Goal: Entertainment & Leisure: Consume media (video, audio)

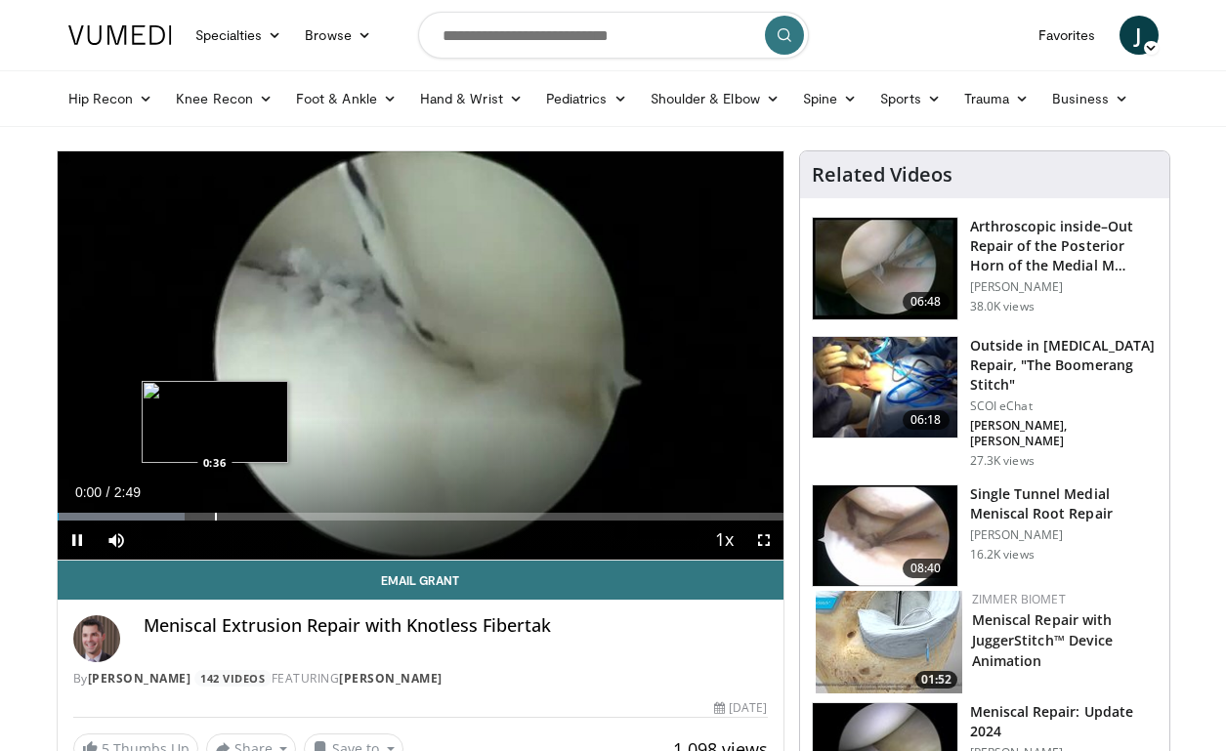
click at [210, 510] on div "Loaded : 17.50% 0:00 0:36" at bounding box center [421, 511] width 726 height 19
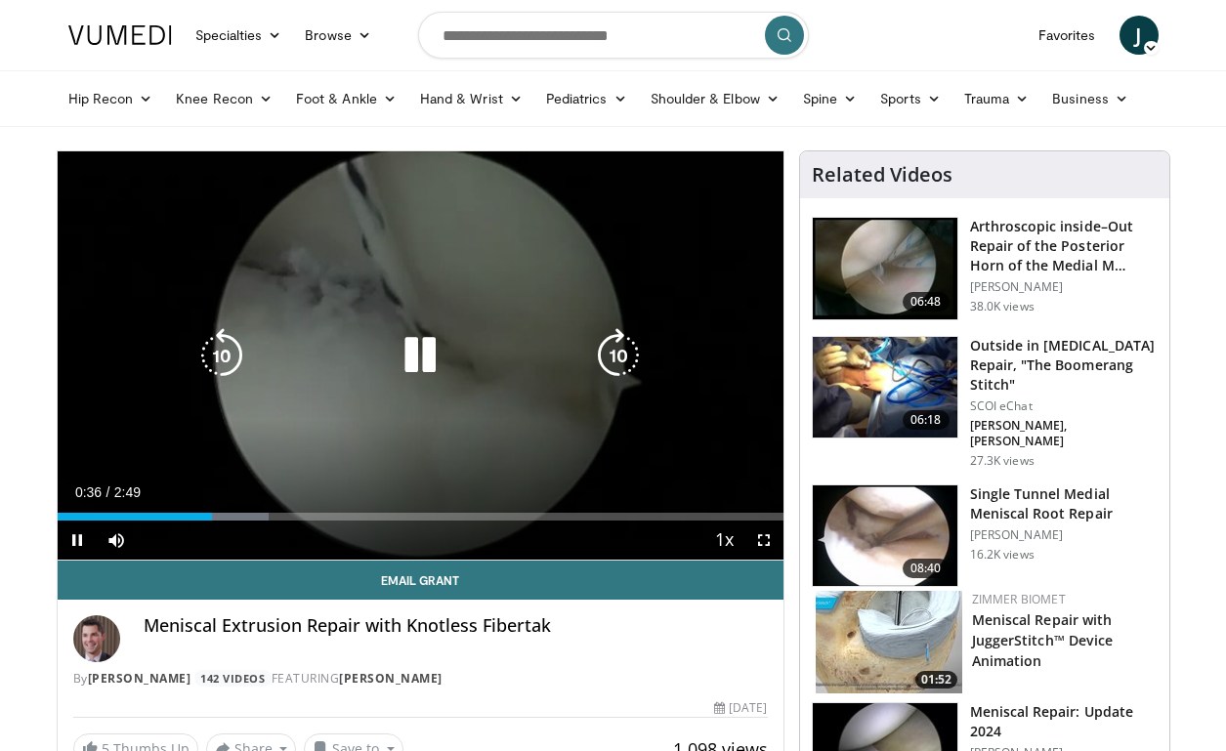
click at [232, 514] on div "Progress Bar" at bounding box center [227, 517] width 83 height 8
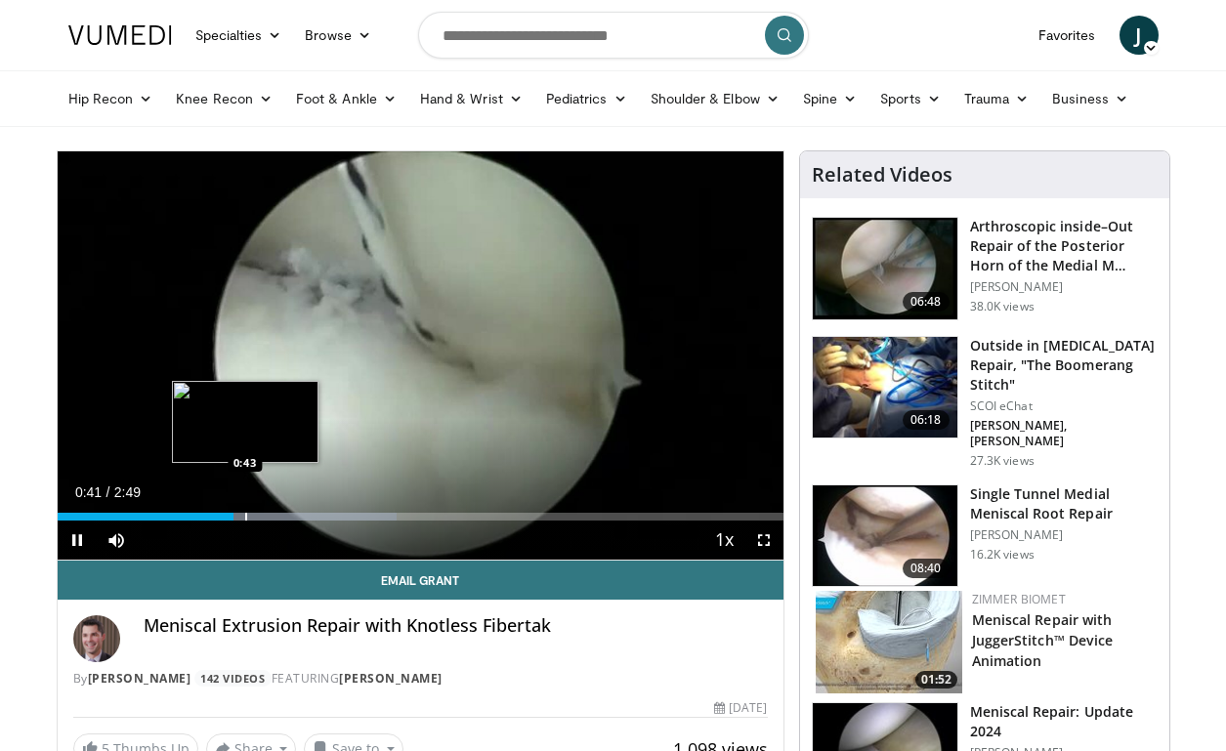
click at [245, 514] on div "Progress Bar" at bounding box center [246, 517] width 2 height 8
click at [266, 515] on div "Progress Bar" at bounding box center [265, 517] width 2 height 8
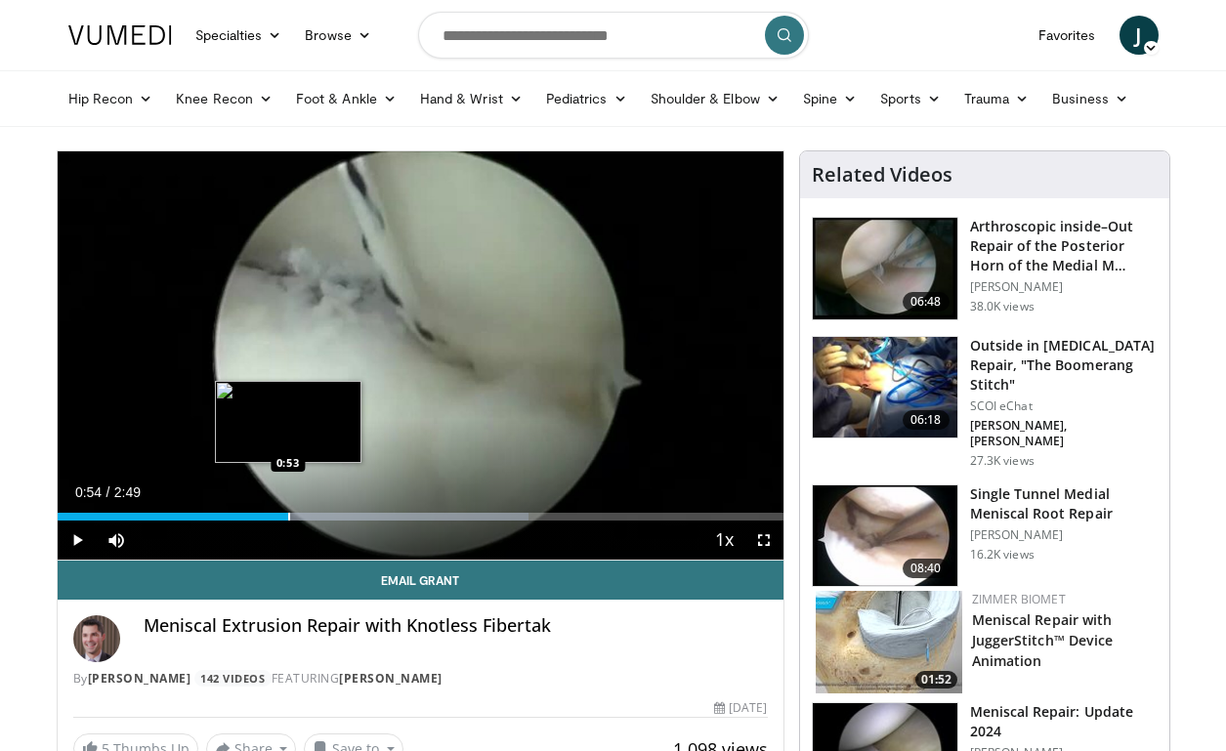
click at [288, 515] on div "Progress Bar" at bounding box center [289, 517] width 2 height 8
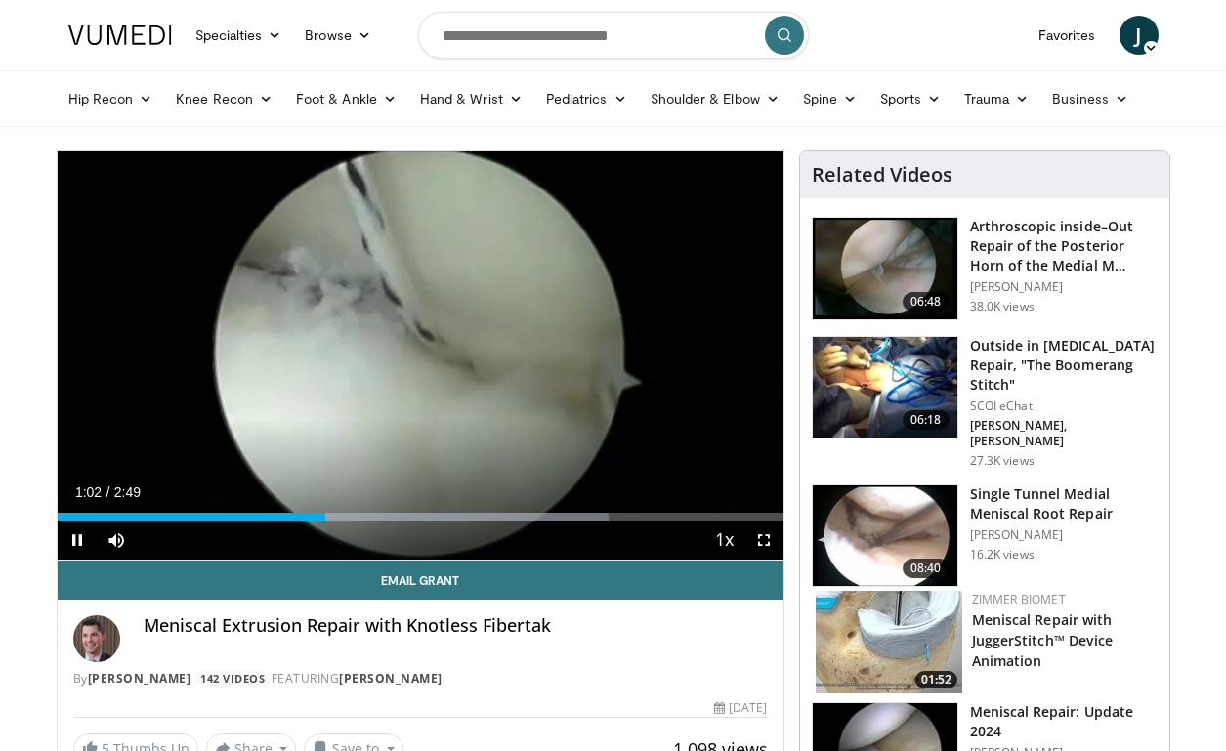
click at [247, 526] on div "Current Time 1:02 / Duration 2:49 Pause Skip Backward Skip Forward Mute Loaded …" at bounding box center [421, 540] width 726 height 39
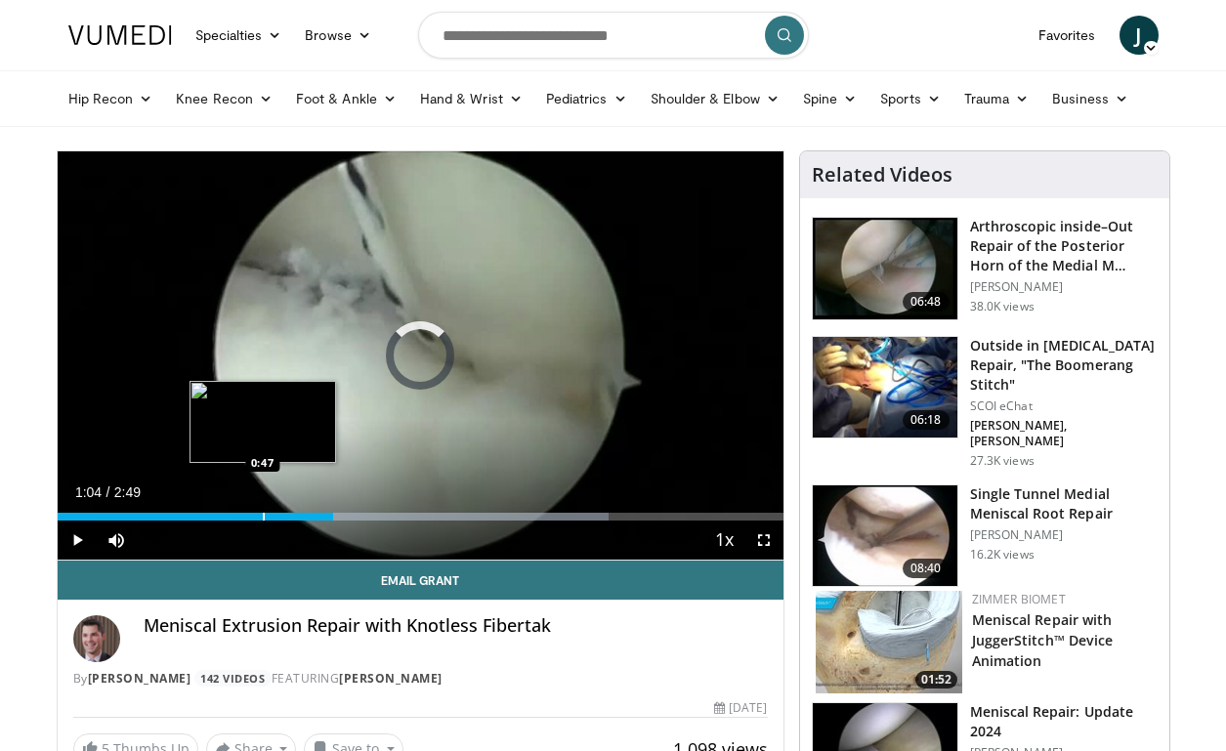
click at [263, 516] on div "Progress Bar" at bounding box center [264, 517] width 2 height 8
